Goal: Information Seeking & Learning: Learn about a topic

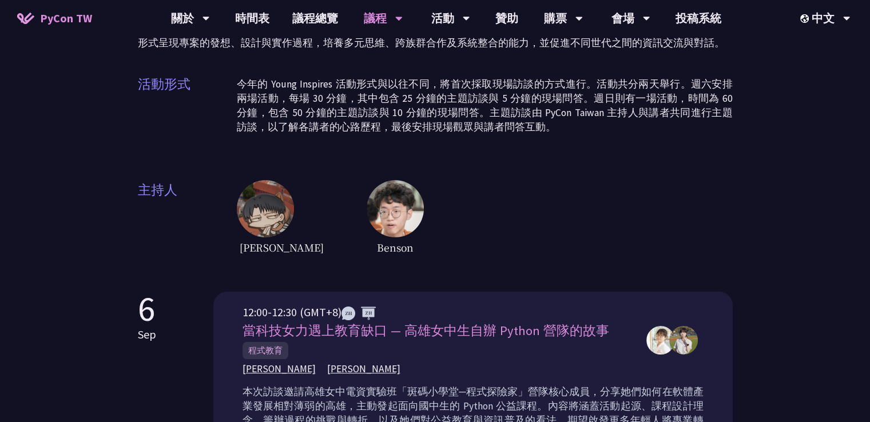
scroll to position [286, 0]
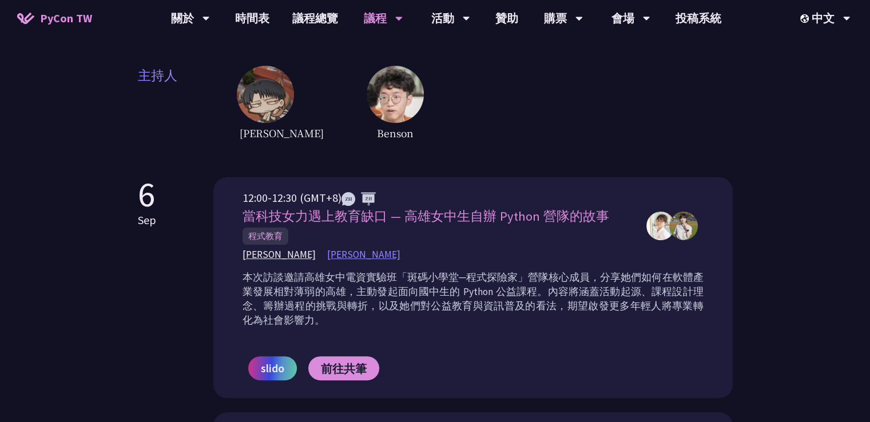
click at [327, 255] on span "[PERSON_NAME]" at bounding box center [363, 255] width 73 height 14
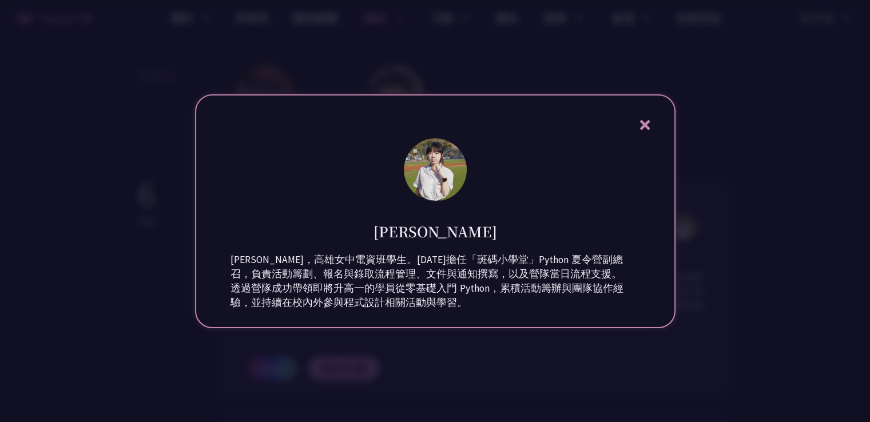
click at [434, 152] on img at bounding box center [435, 169] width 63 height 63
click at [206, 310] on div "[PERSON_NAME] [PERSON_NAME]，高雄女中電資班學生。[DATE]擔任「斑碼小學堂」Python 夏令營副總召，負責活動籌劃、報名與錄取…" at bounding box center [435, 211] width 481 height 234
click at [172, 271] on div at bounding box center [435, 211] width 870 height 422
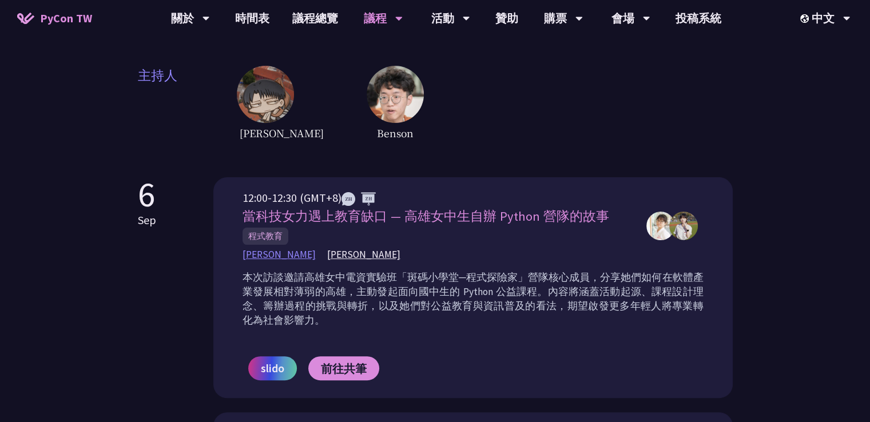
click at [265, 255] on span "[PERSON_NAME]" at bounding box center [279, 255] width 73 height 14
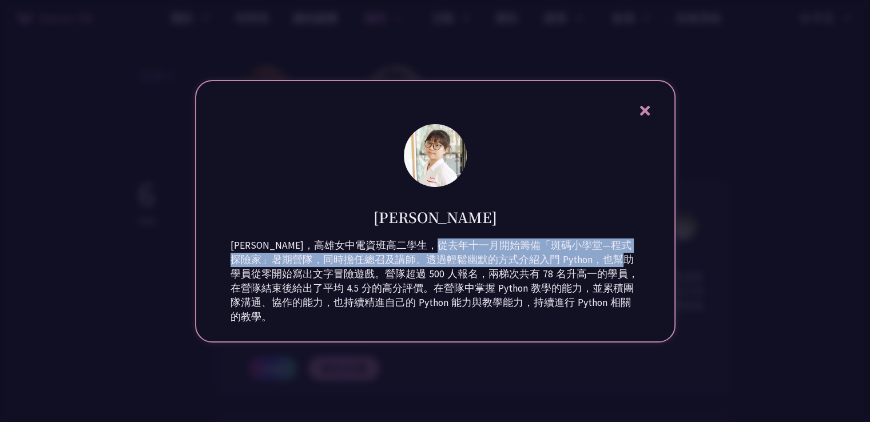
drag, startPoint x: 276, startPoint y: 259, endPoint x: 476, endPoint y: 272, distance: 200.1
click at [476, 272] on div "[PERSON_NAME]，高雄女中電資班高二學生，從去年十一月開始籌備「斑碼小學堂—程式探險家」暑期營隊，同時擔任總召及講師。透過輕鬆幽默的方式介紹入門 P…" at bounding box center [436, 282] width 410 height 86
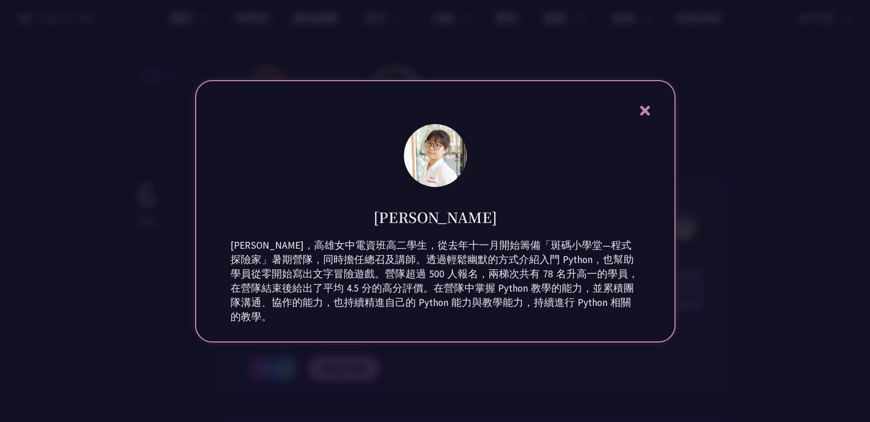
click at [508, 271] on div "[PERSON_NAME]，高雄女中電資班高二學生，從去年十一月開始籌備「斑碼小學堂—程式探險家」暑期營隊，同時擔任總召及講師。透過輕鬆幽默的方式介紹入門 P…" at bounding box center [436, 282] width 410 height 86
drag, startPoint x: 276, startPoint y: 278, endPoint x: 285, endPoint y: 279, distance: 9.3
click at [283, 279] on div "[PERSON_NAME]，高雄女中電資班高二學生，從去年十一月開始籌備「斑碼小學堂—程式探險家」暑期營隊，同時擔任總召及講師。透過輕鬆幽默的方式介紹入門 P…" at bounding box center [436, 282] width 410 height 86
drag, startPoint x: 581, startPoint y: 369, endPoint x: 502, endPoint y: 346, distance: 82.2
click at [581, 369] on div at bounding box center [435, 211] width 870 height 422
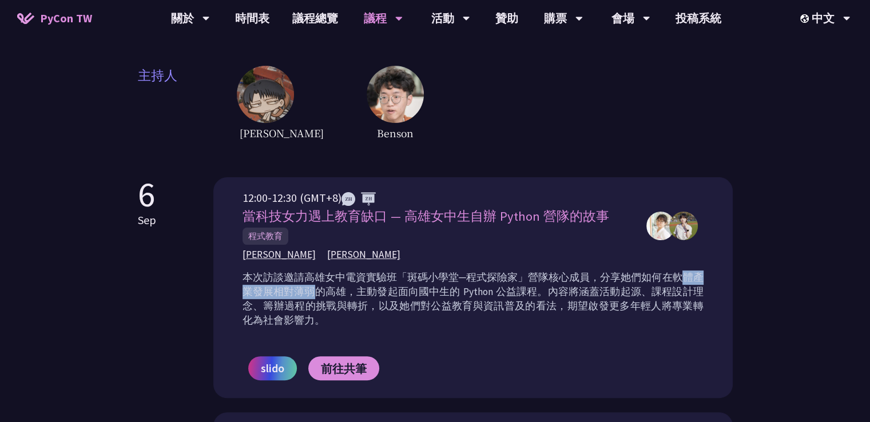
drag, startPoint x: 301, startPoint y: 278, endPoint x: 391, endPoint y: 278, distance: 90.4
click at [391, 278] on p "本次訪談邀請高雄女中電資實驗班「斑碼小學堂─程式探險家」營隊核心成員，分享她們如何在軟體產業發展相對薄弱的高雄，主動發起面向國中生的 Python 公益課程。…" at bounding box center [473, 299] width 461 height 57
